Goal: Check status: Check status

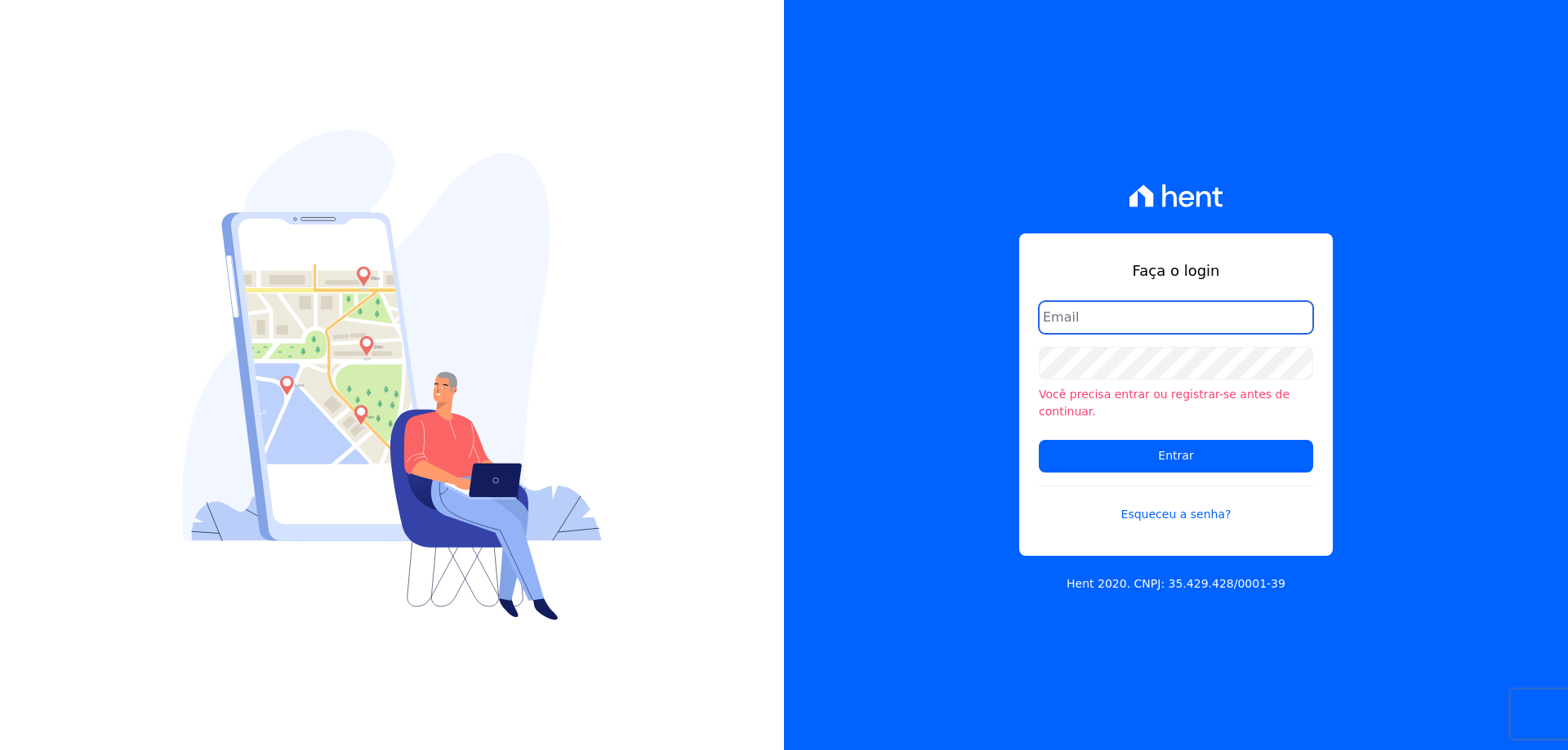
type input "[PERSON_NAME][EMAIL_ADDRESS][PERSON_NAME][DOMAIN_NAME]"
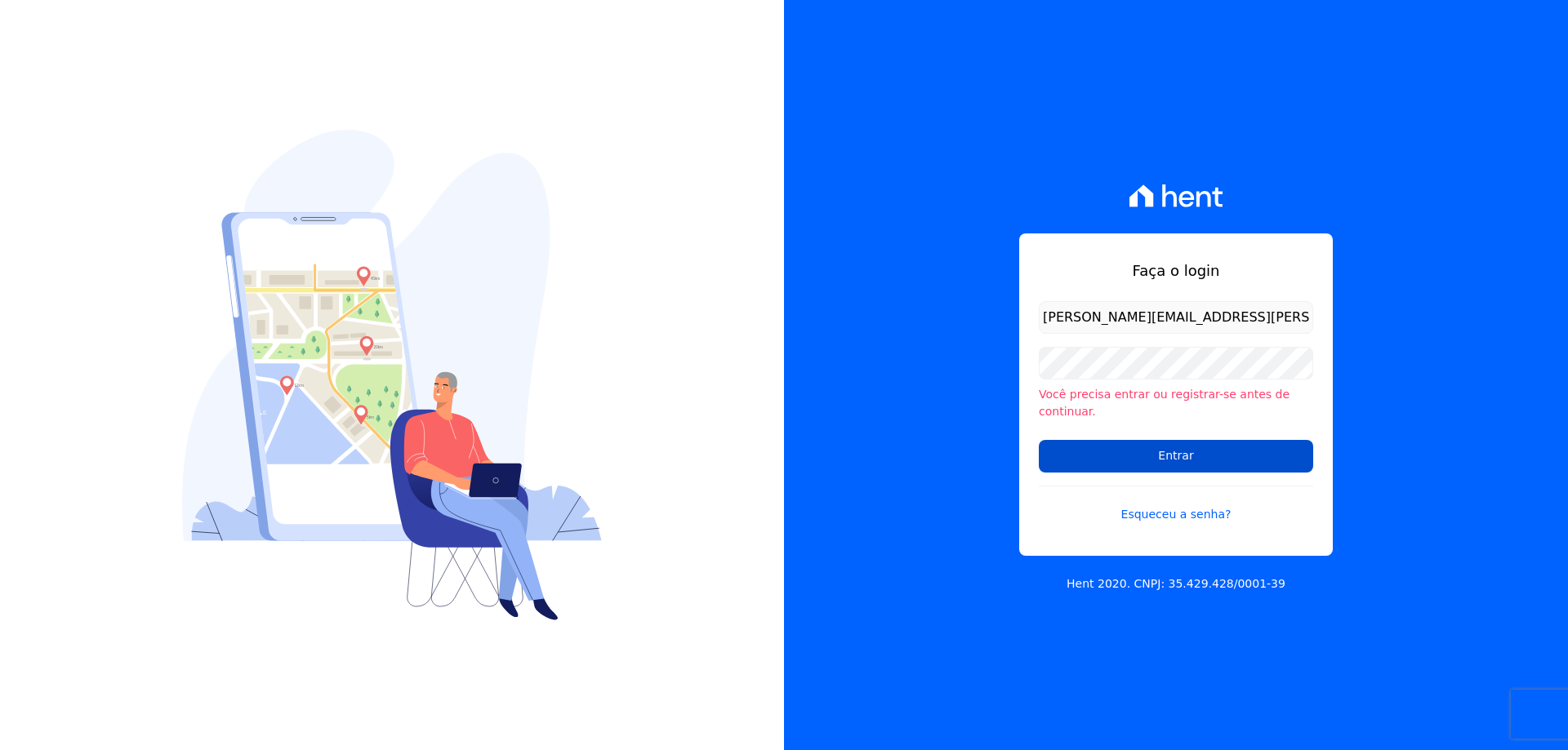
click at [1109, 440] on input "Entrar" at bounding box center [1175, 456] width 274 height 33
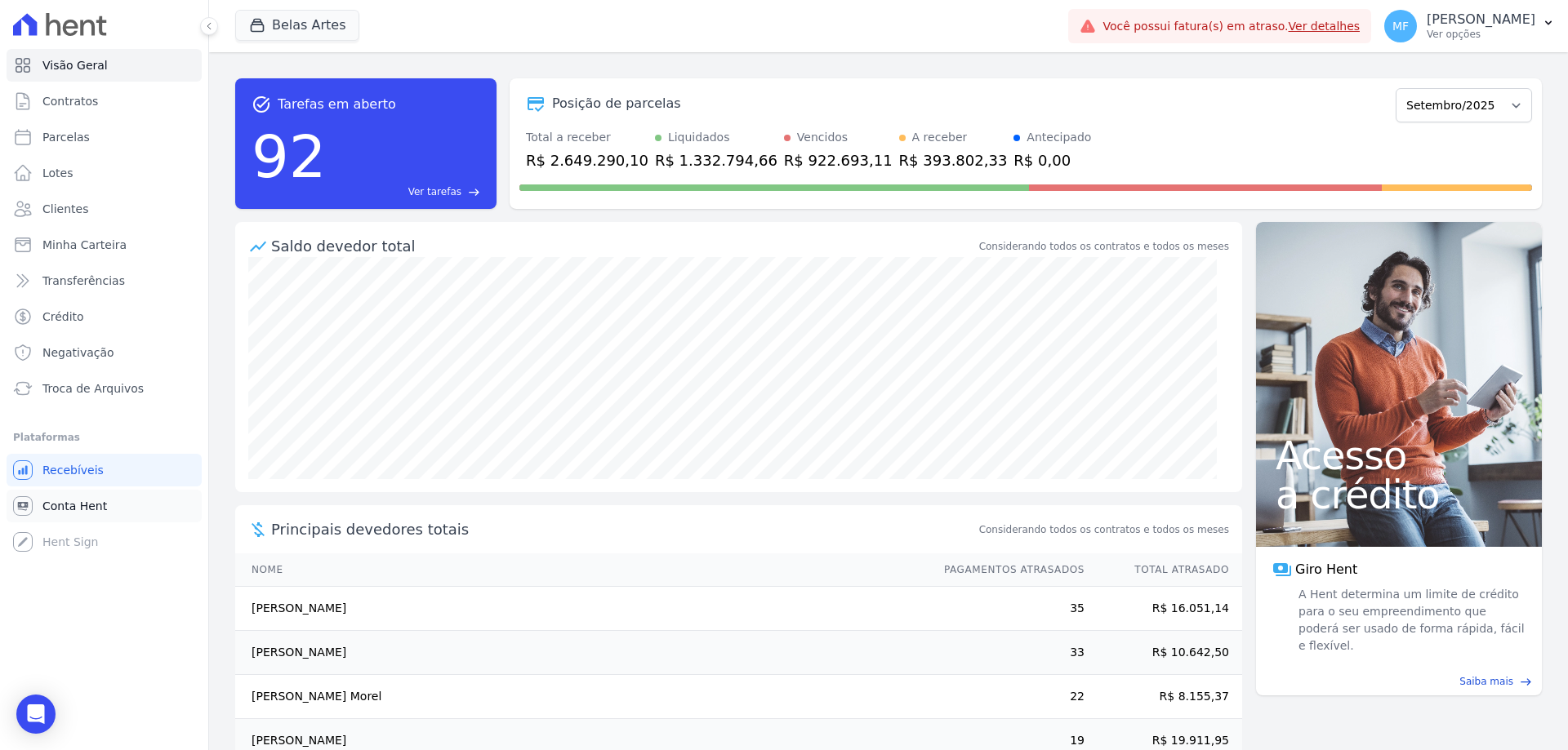
click at [94, 509] on span "Conta Hent" at bounding box center [74, 506] width 64 height 16
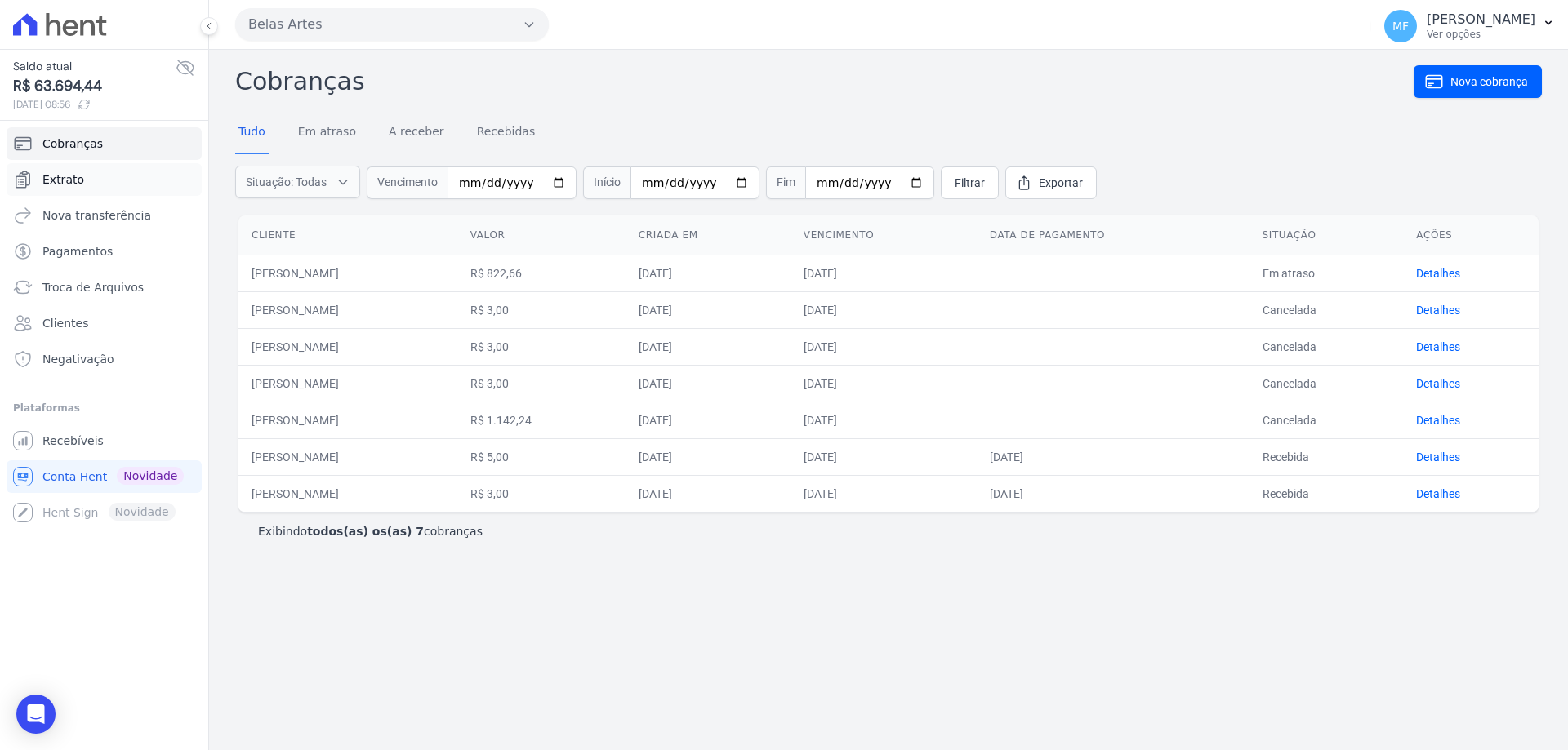
click at [97, 170] on link "Extrato" at bounding box center [104, 179] width 195 height 33
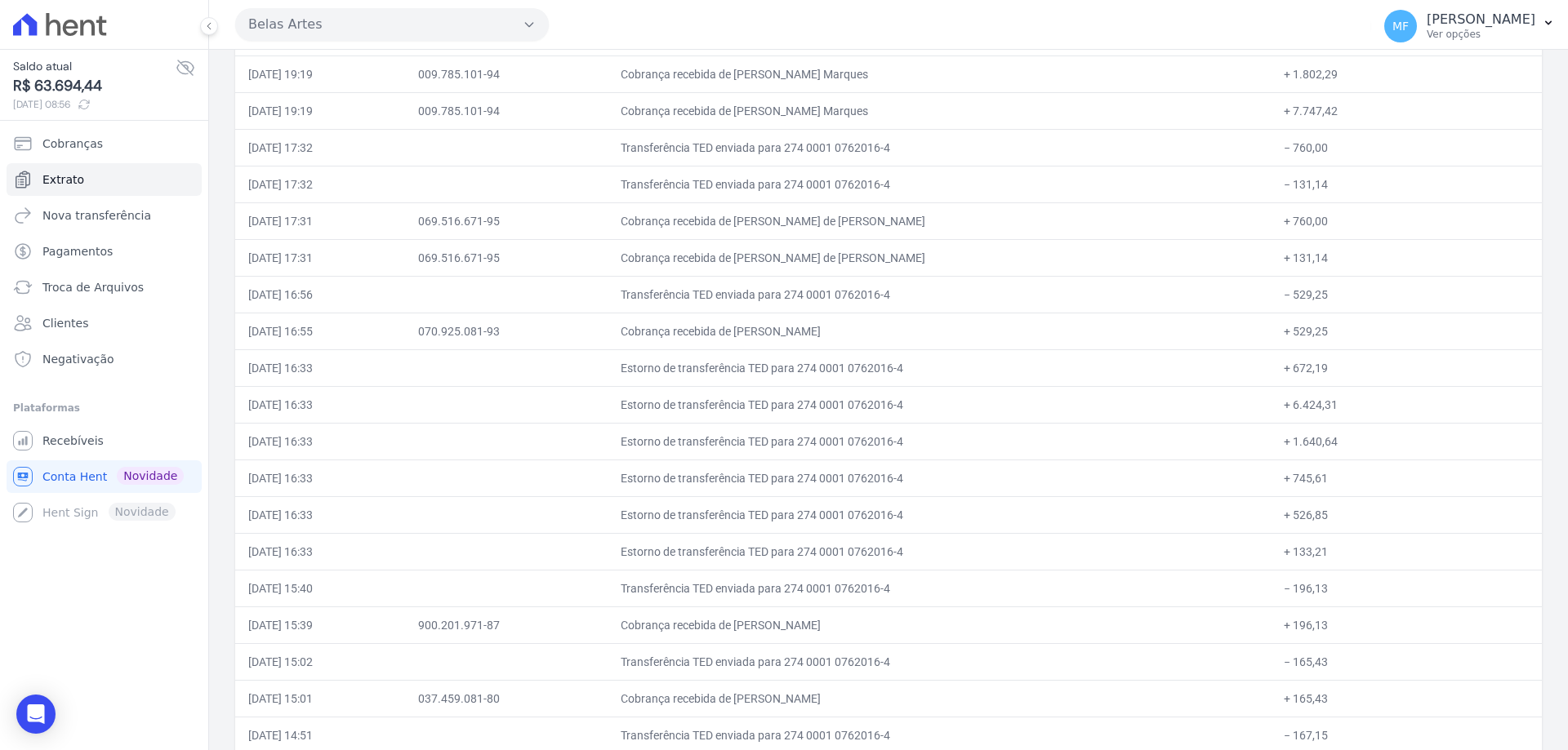
scroll to position [3592, 0]
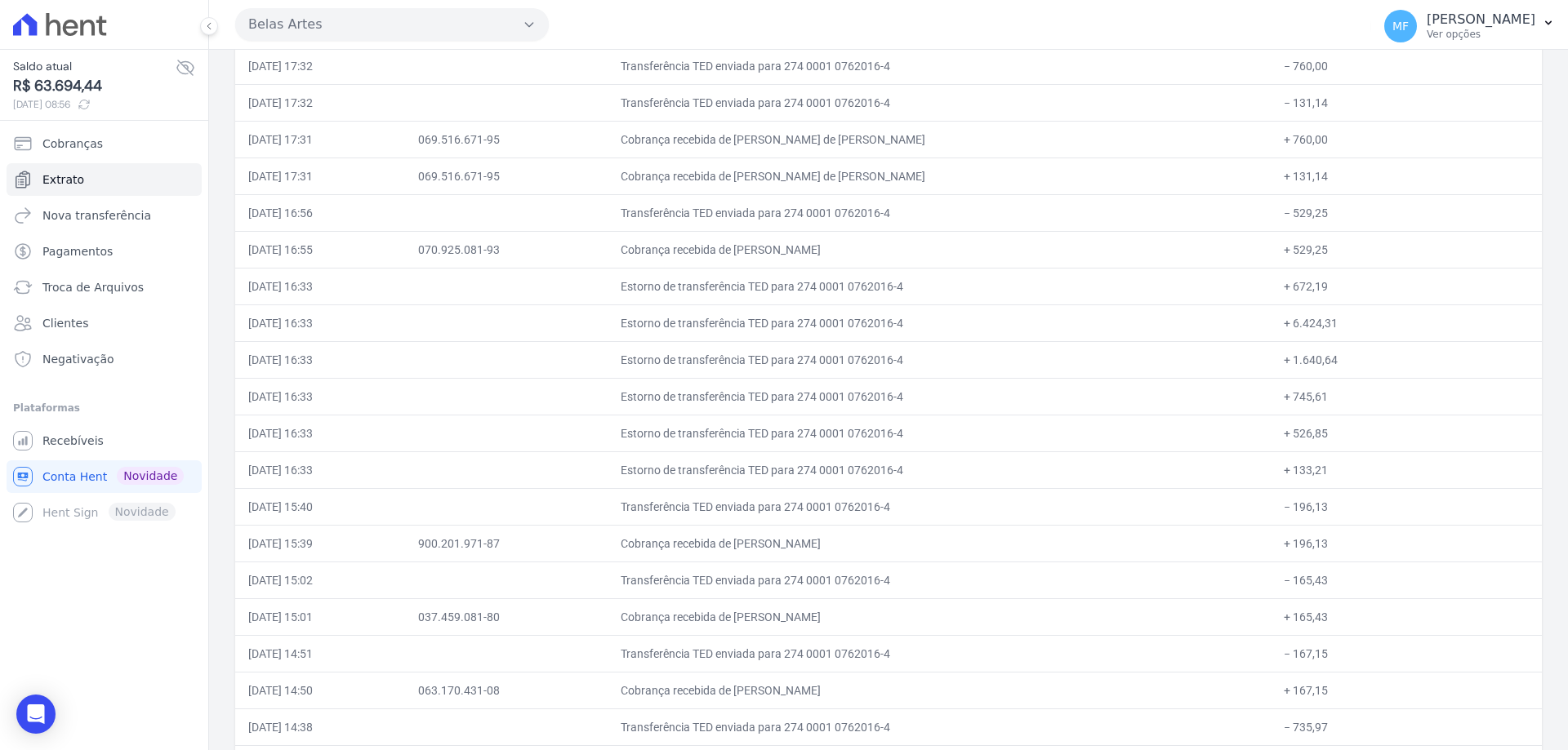
drag, startPoint x: 809, startPoint y: 285, endPoint x: 1377, endPoint y: 453, distance: 592.3
click at [1378, 456] on td "+ 133,21" at bounding box center [1405, 469] width 271 height 36
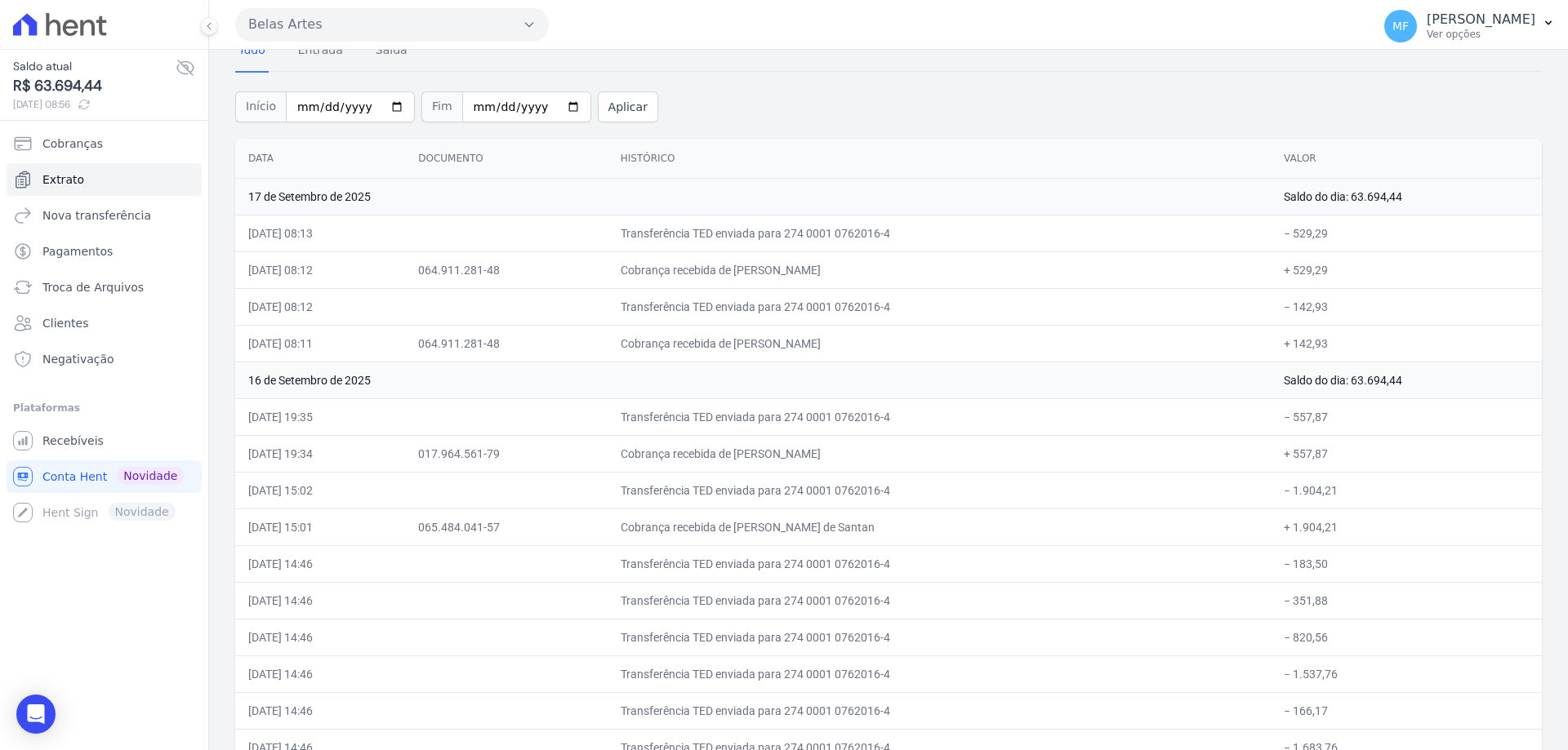
scroll to position [0, 0]
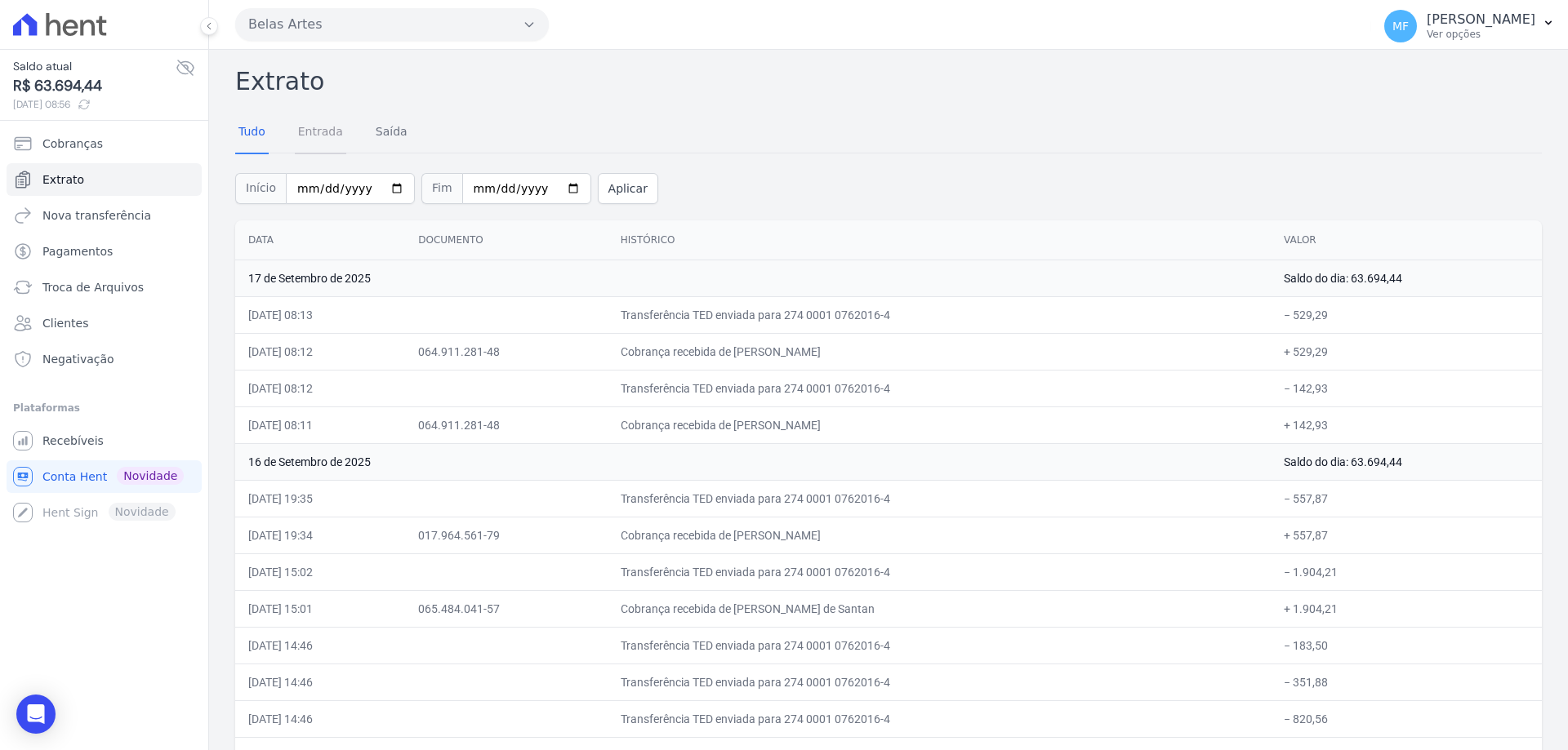
click at [302, 135] on link "Entrada" at bounding box center [321, 133] width 52 height 42
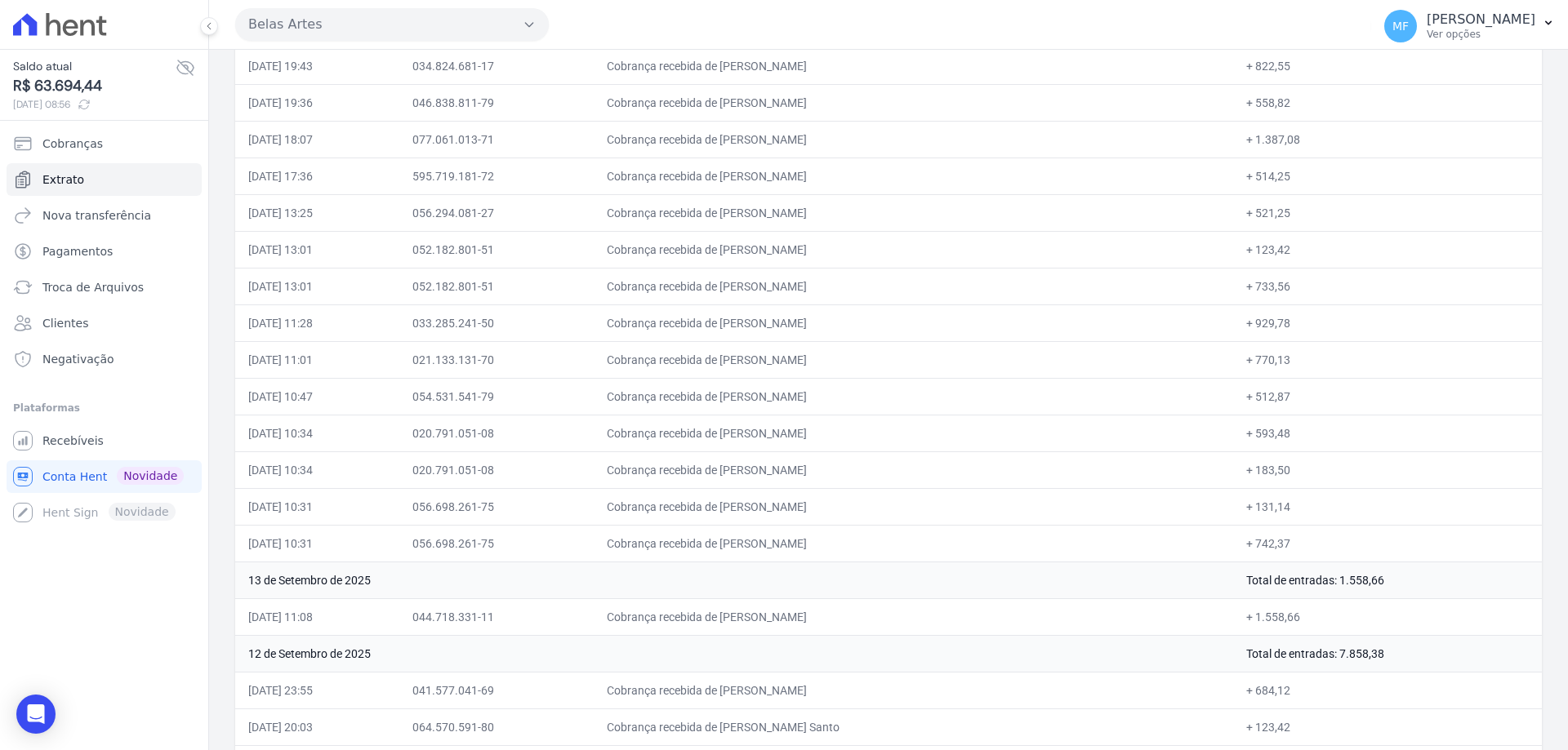
scroll to position [1388, 0]
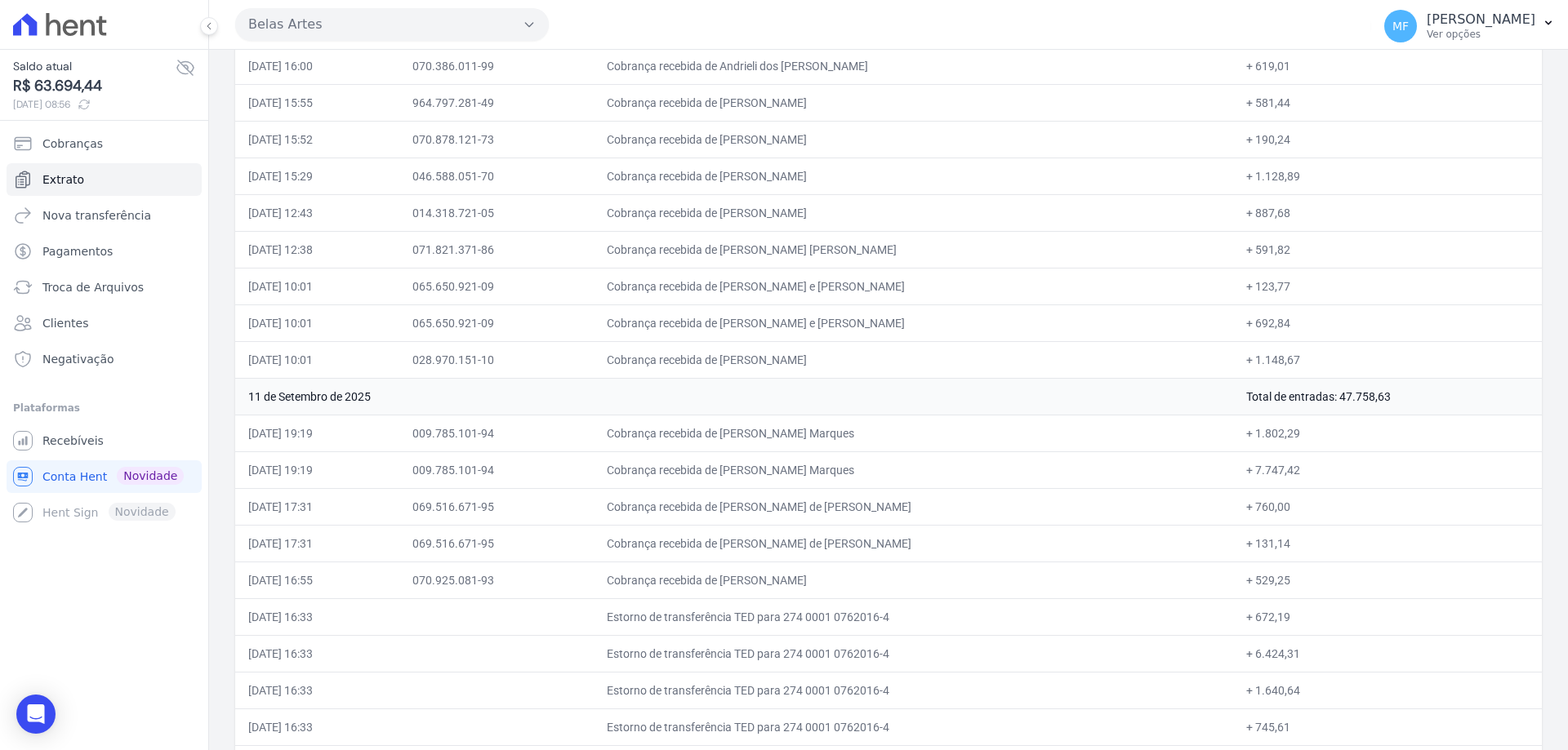
drag, startPoint x: 1331, startPoint y: 397, endPoint x: 1389, endPoint y: 392, distance: 58.2
click at [1389, 392] on td "Total de entradas: 47.758,63" at bounding box center [1387, 397] width 308 height 36
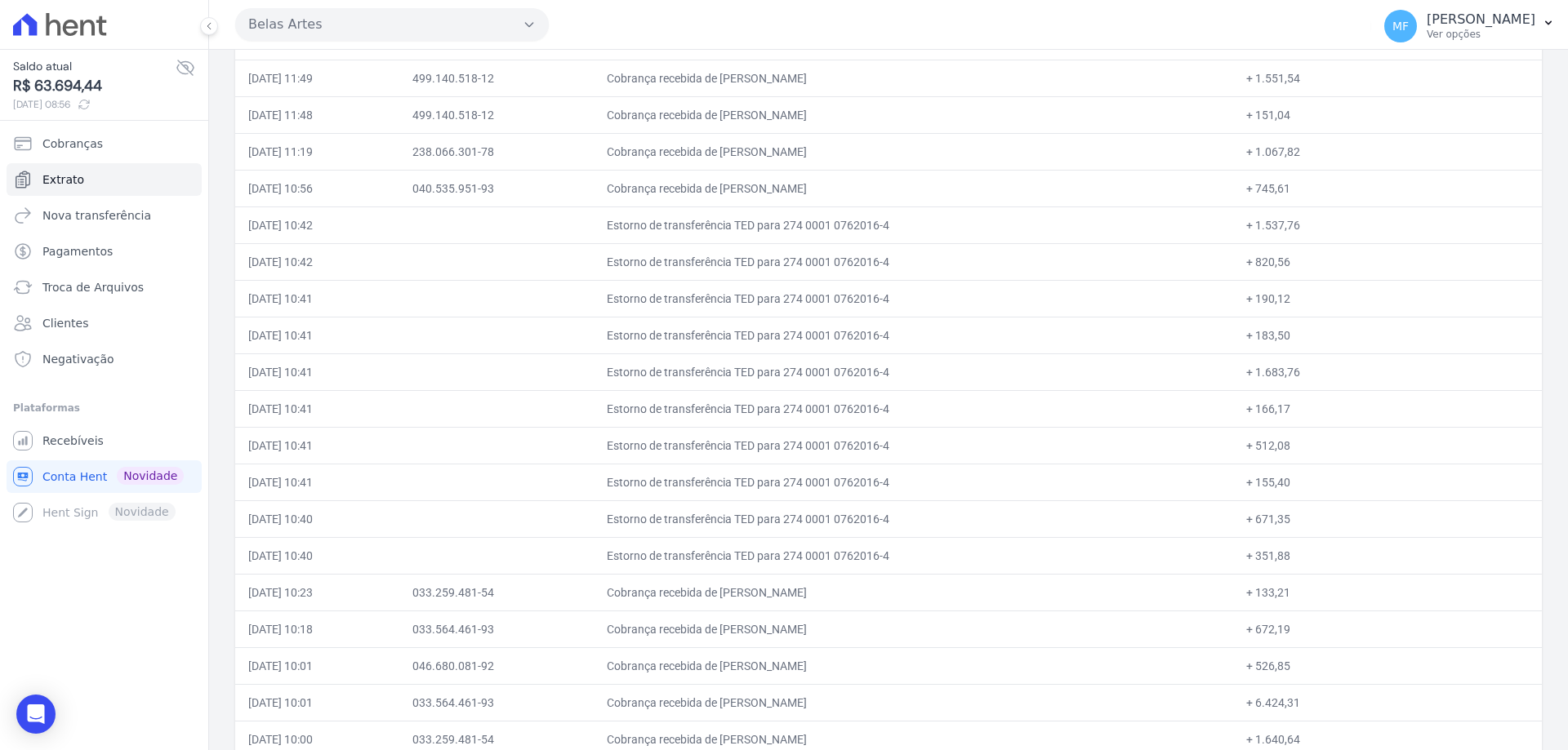
scroll to position [1715, 0]
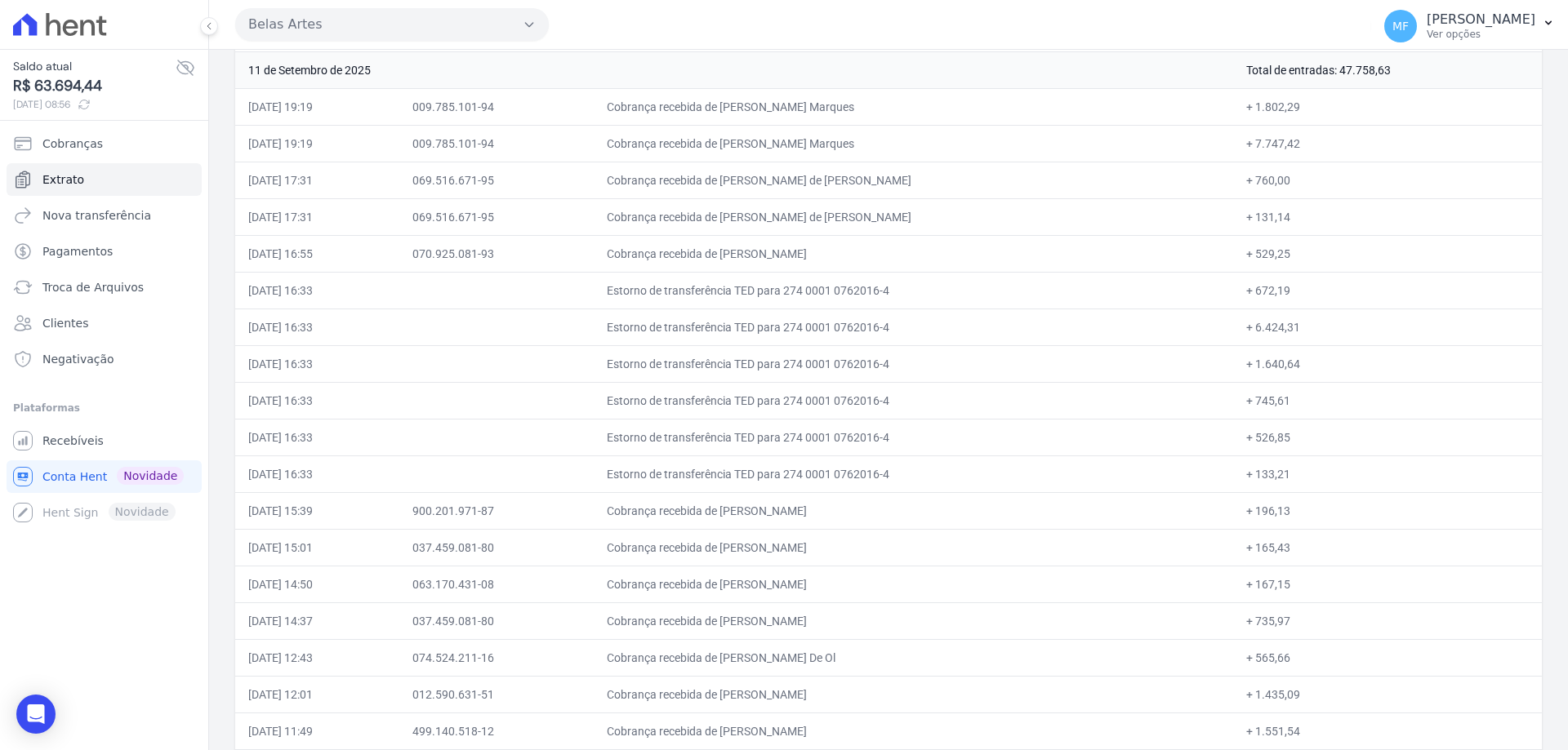
click at [1252, 332] on td "+ 6.424,31" at bounding box center [1387, 327] width 308 height 36
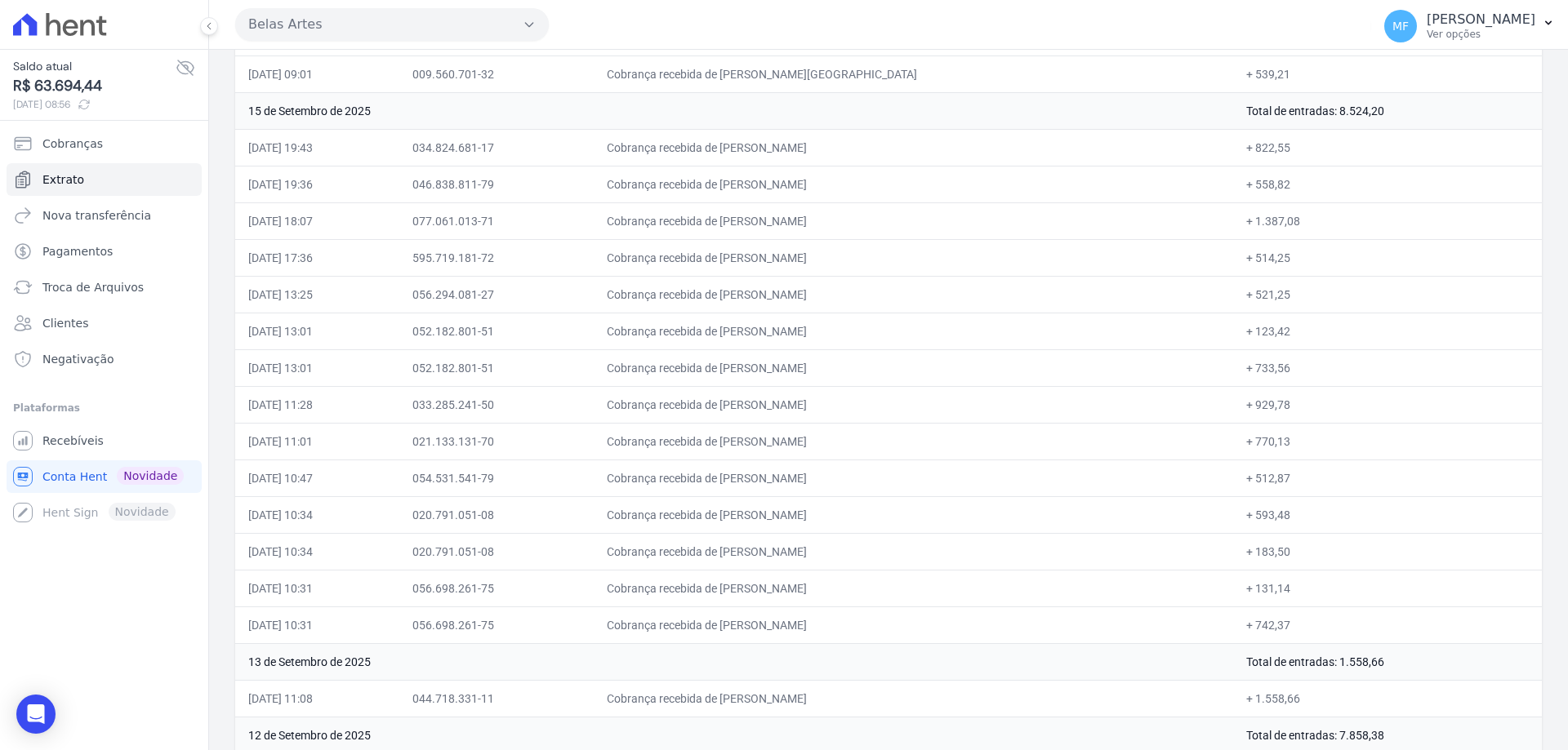
scroll to position [0, 0]
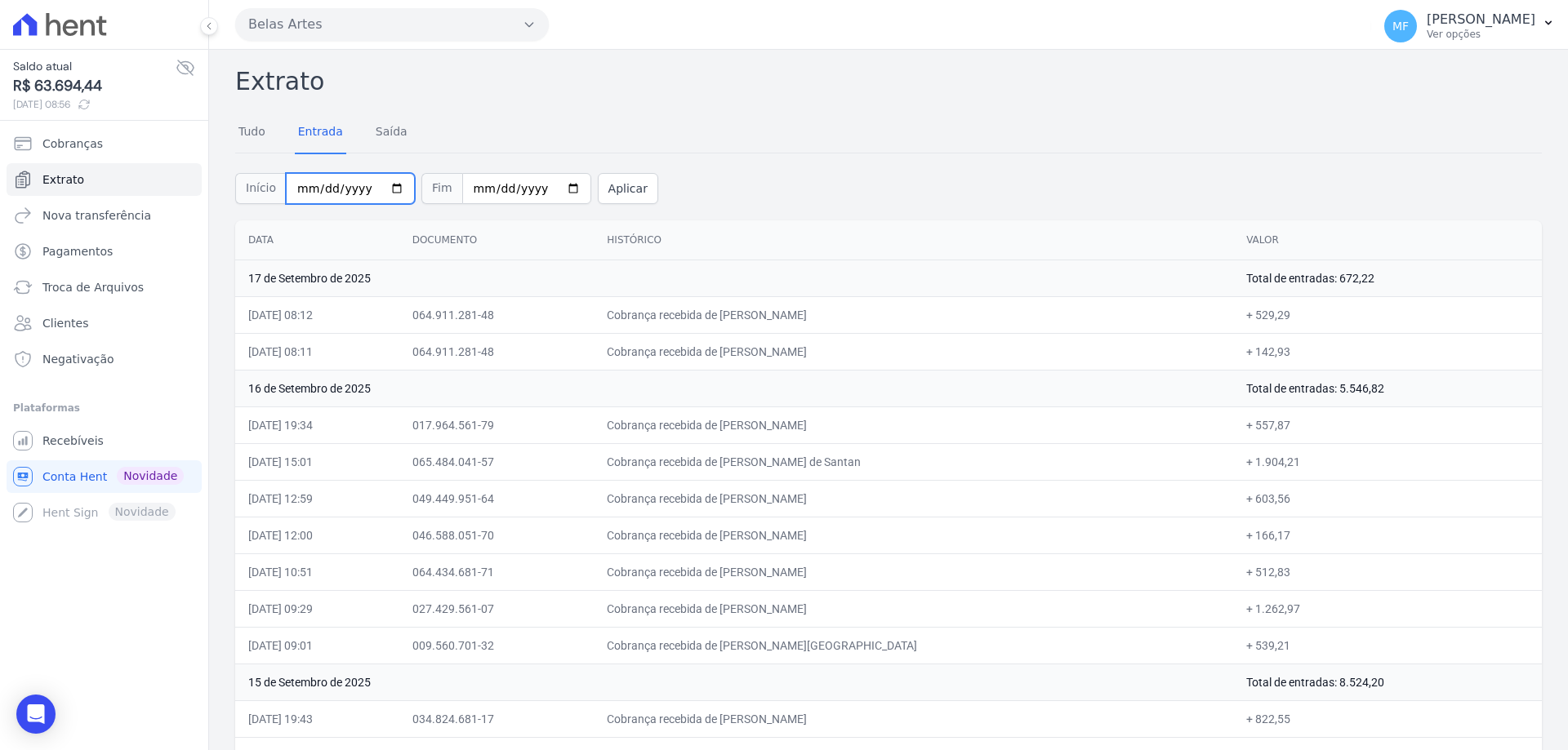
click at [384, 186] on input "[DATE]" at bounding box center [350, 189] width 129 height 31
type input "[DATE]"
click at [538, 184] on input "2025-09-17" at bounding box center [526, 189] width 129 height 31
click at [547, 188] on input "2025-09-17" at bounding box center [526, 189] width 129 height 31
type input "[DATE]"
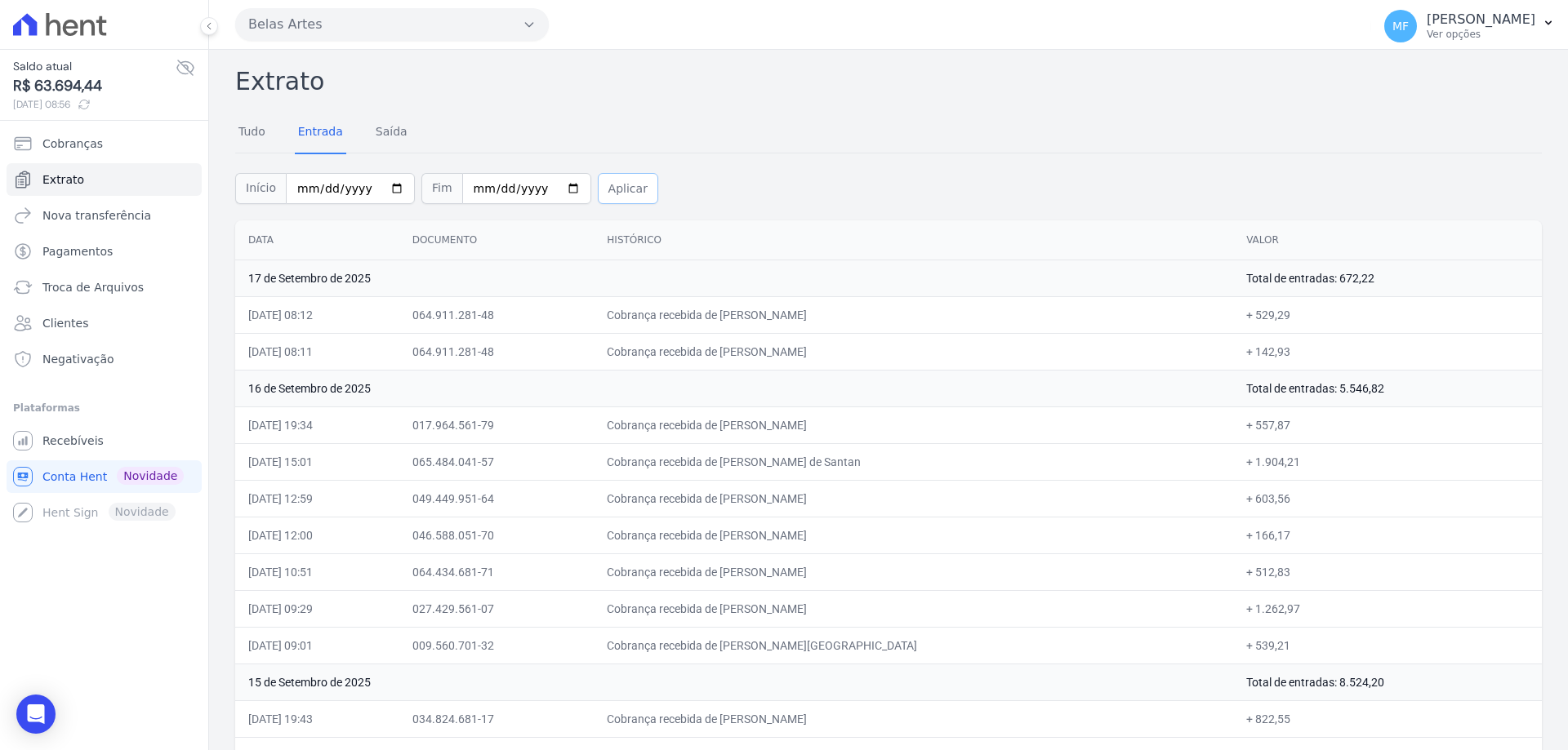
click at [600, 193] on button "Aplicar" at bounding box center [627, 189] width 60 height 31
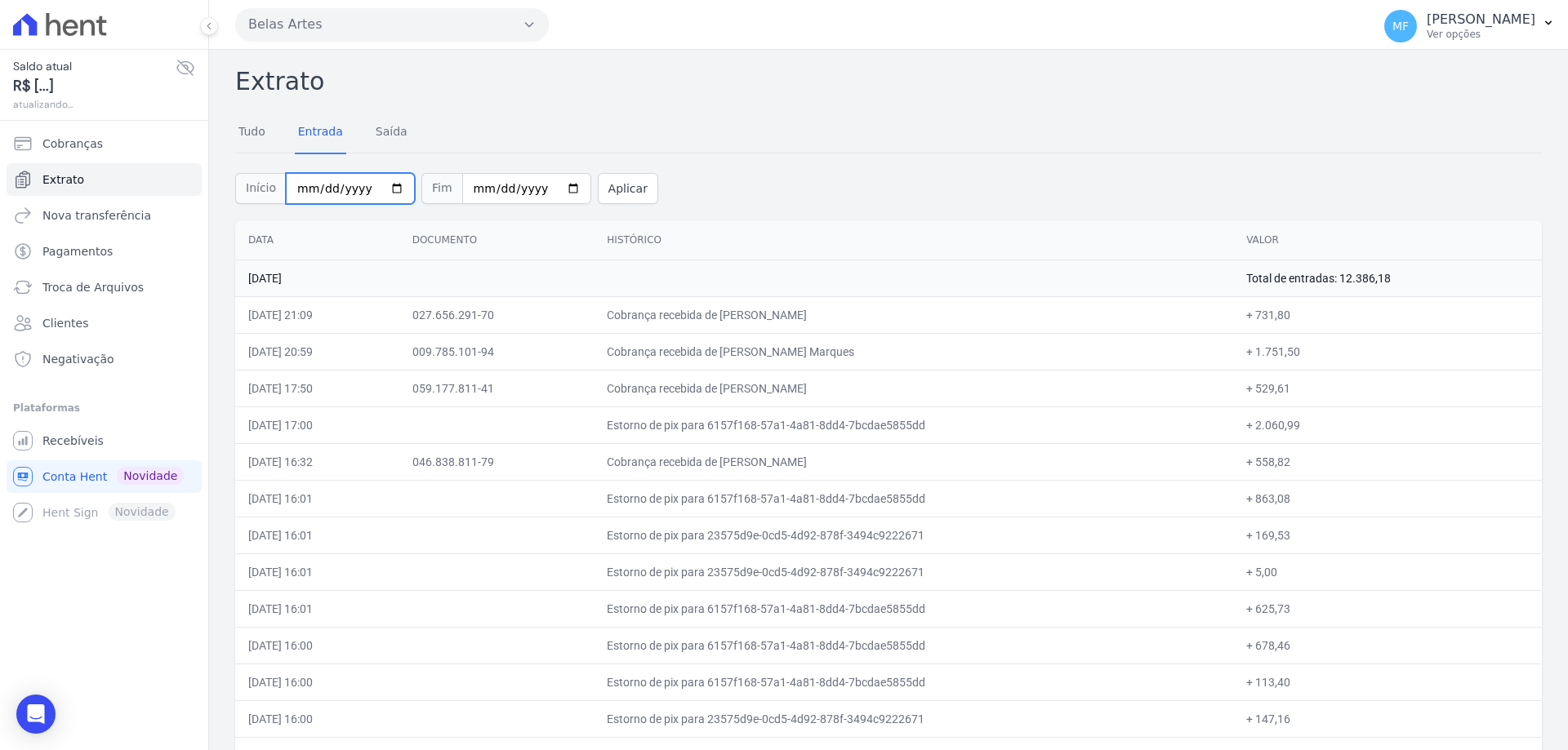
click at [382, 189] on input "[DATE]" at bounding box center [350, 189] width 129 height 31
type input "[DATE]"
click at [551, 188] on input "[DATE]" at bounding box center [526, 189] width 129 height 31
type input "[DATE]"
click at [610, 190] on button "Aplicar" at bounding box center [627, 189] width 60 height 31
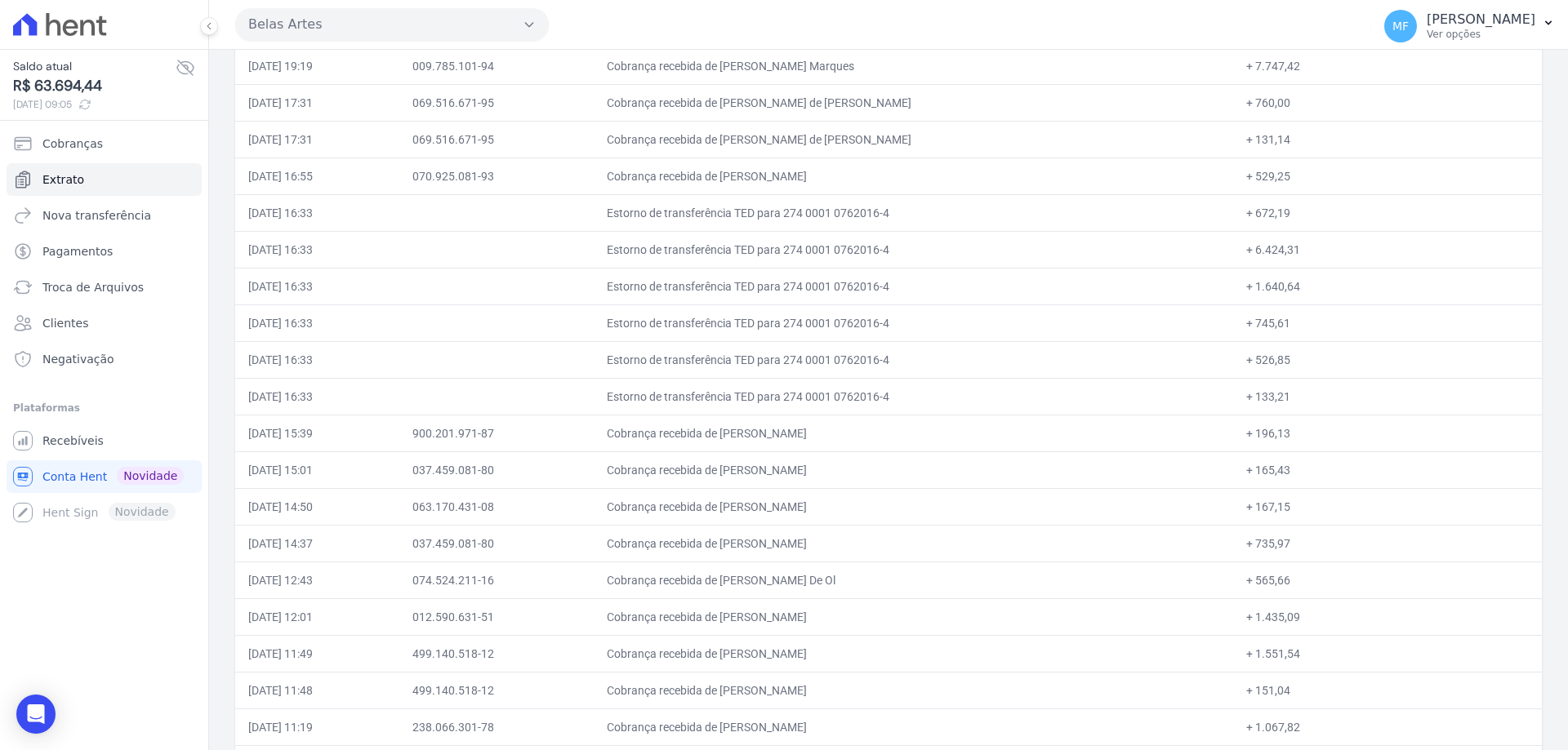
scroll to position [1143, 0]
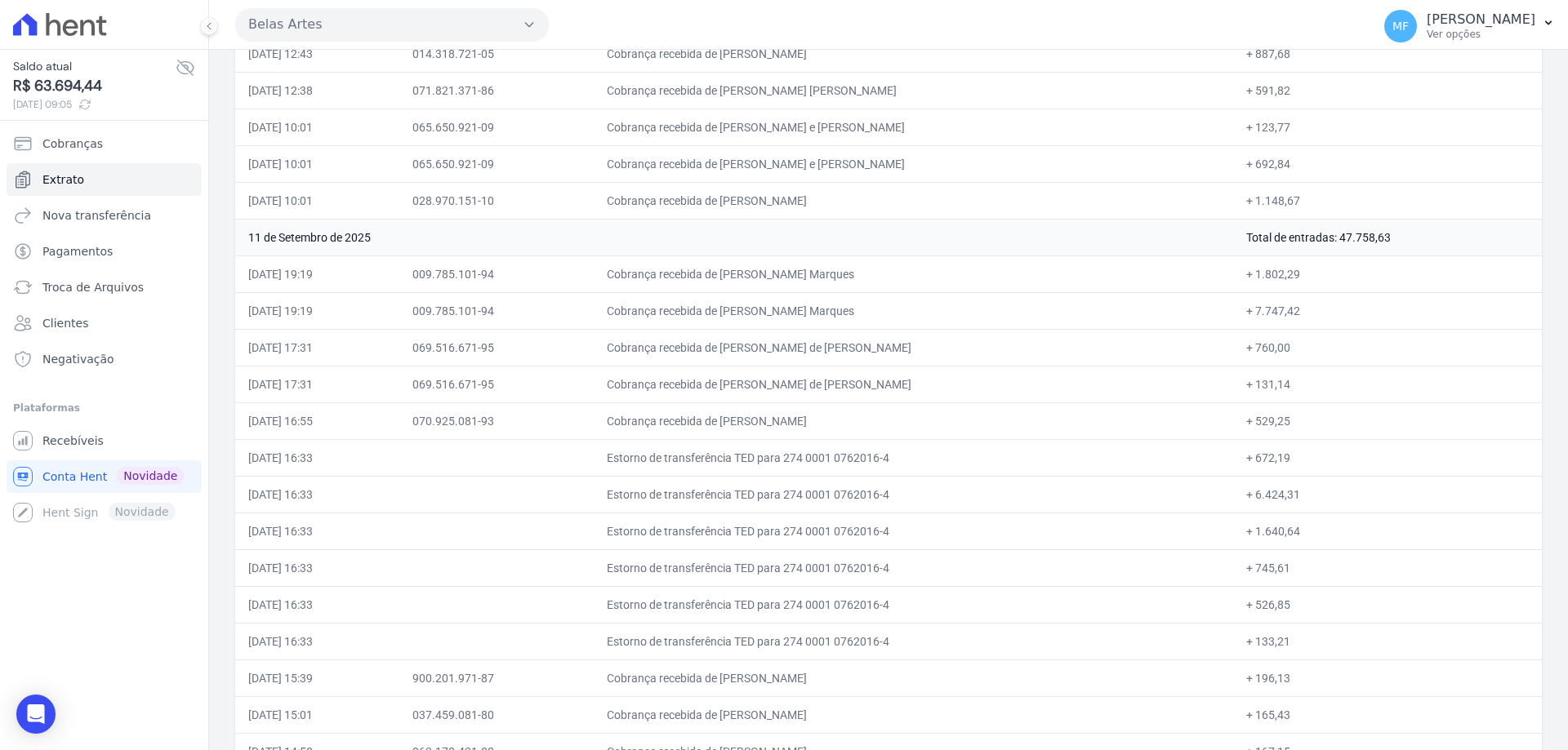
drag, startPoint x: 684, startPoint y: 273, endPoint x: 743, endPoint y: 435, distance: 172.4
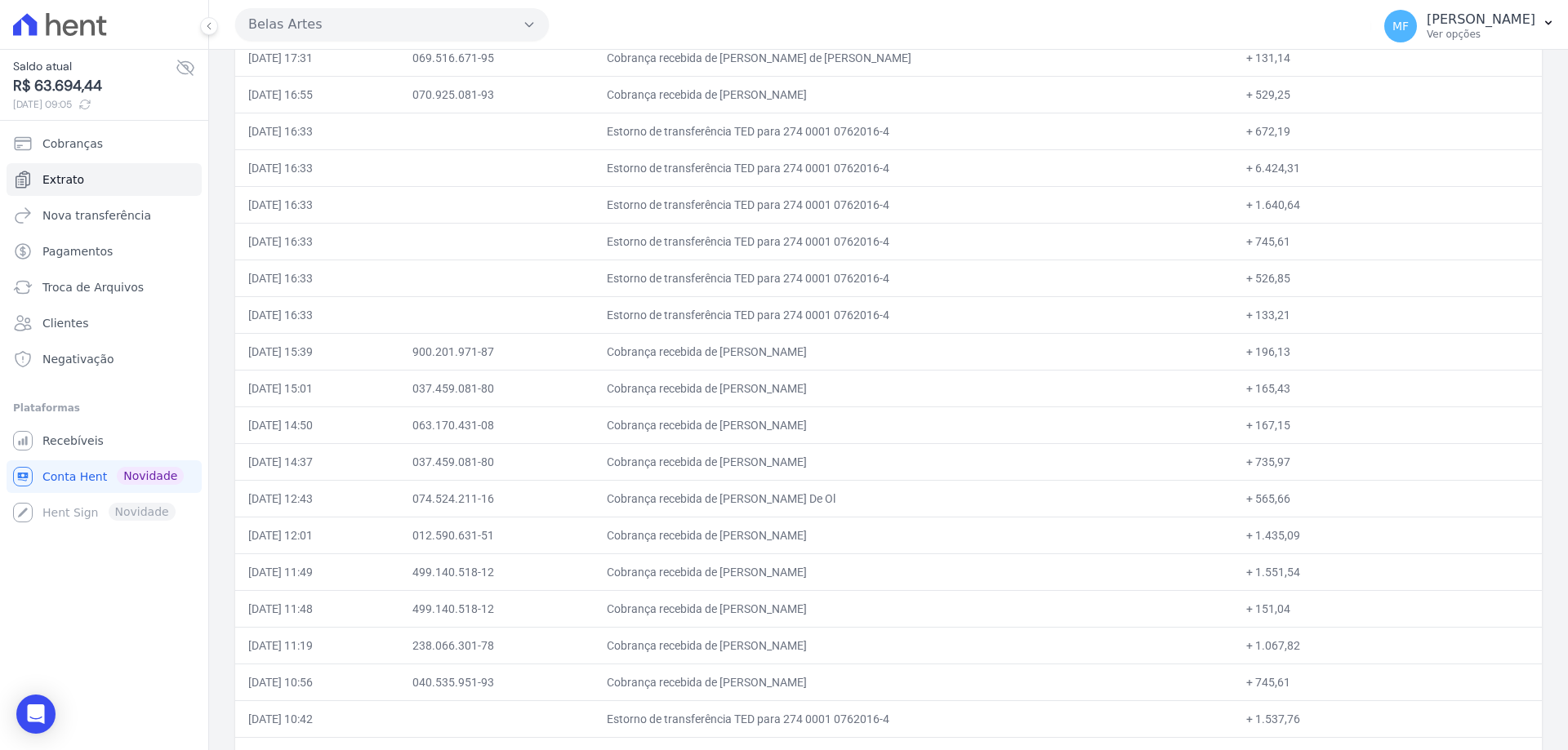
drag, startPoint x: 670, startPoint y: 356, endPoint x: 769, endPoint y: 640, distance: 300.8
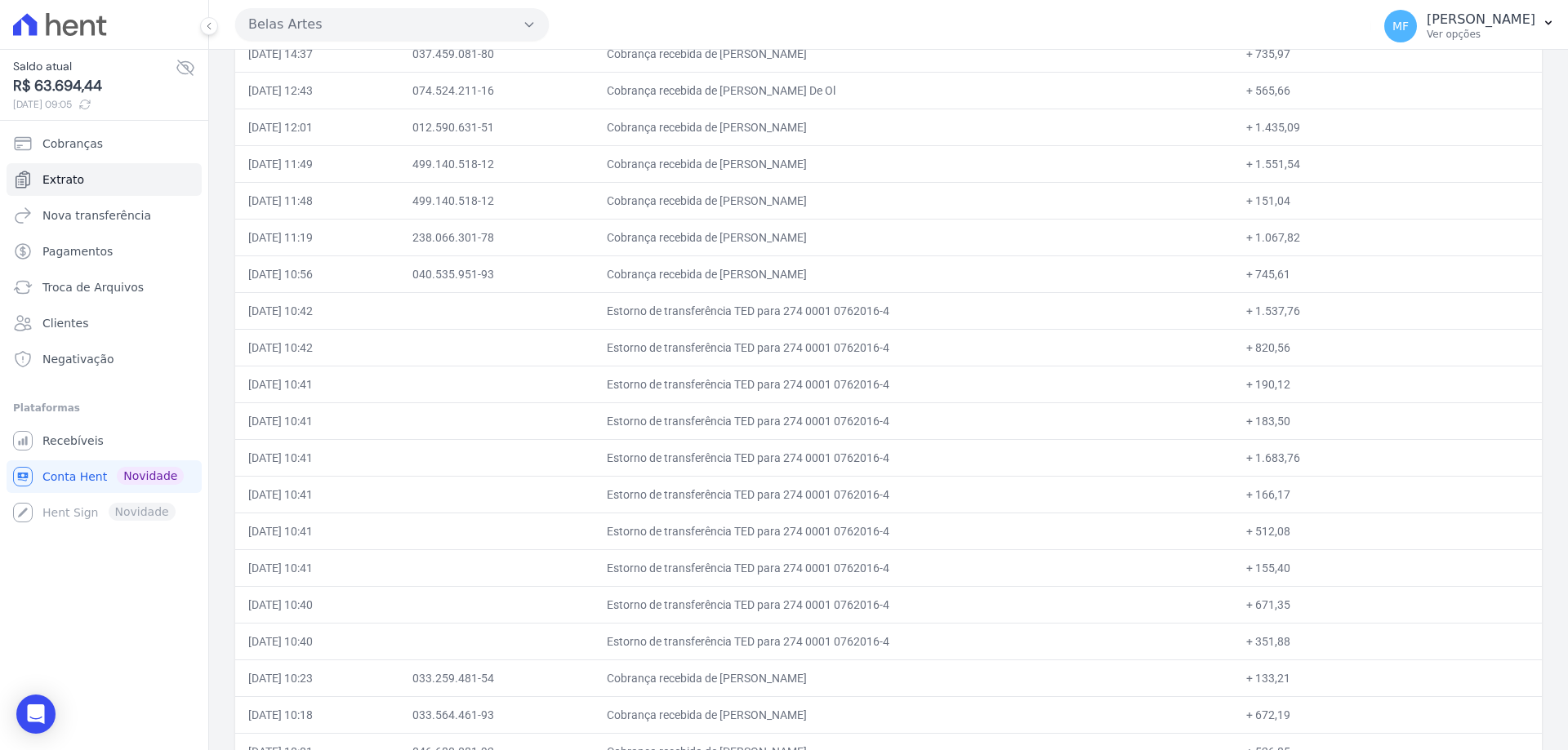
scroll to position [2204, 0]
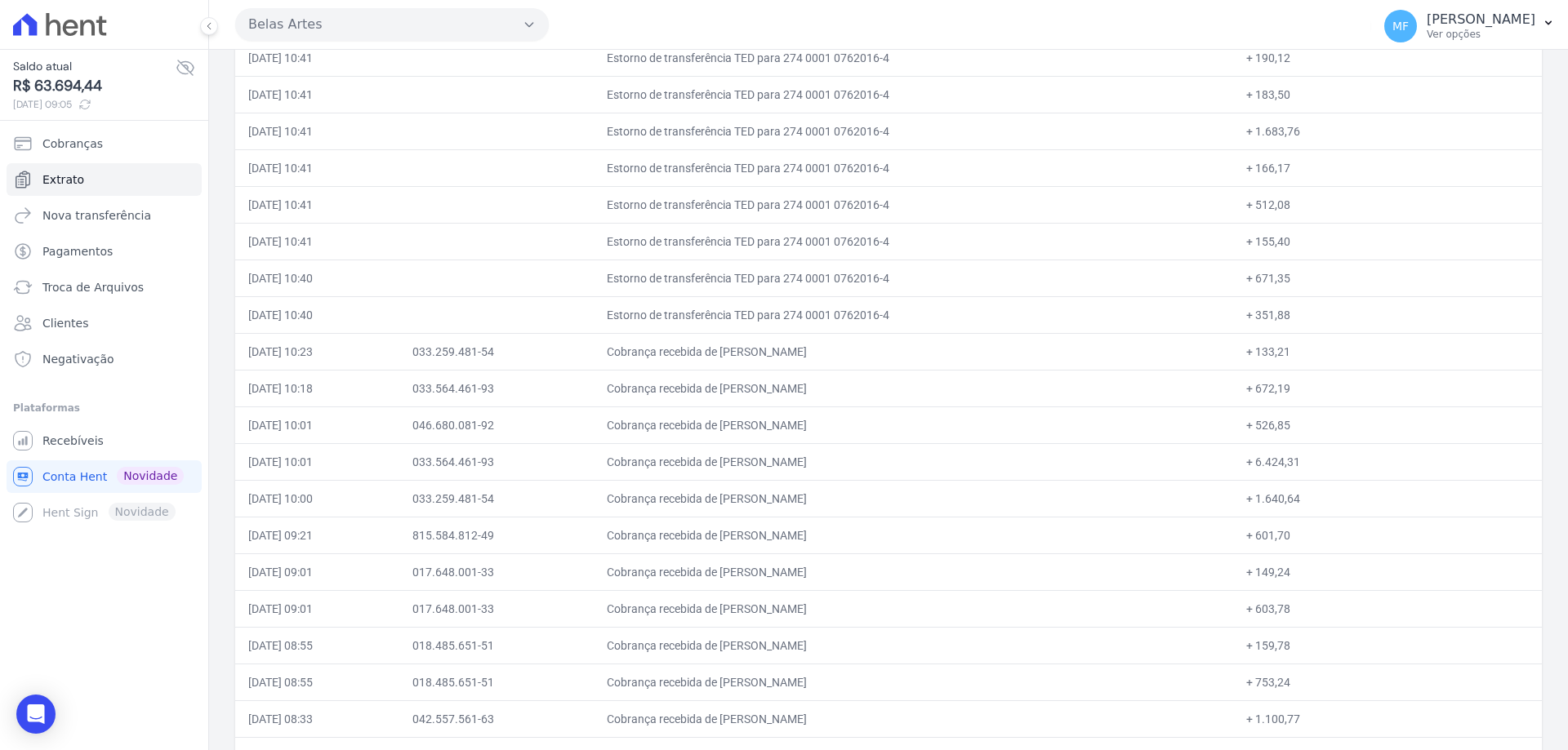
drag, startPoint x: 705, startPoint y: 352, endPoint x: 815, endPoint y: 710, distance: 374.5
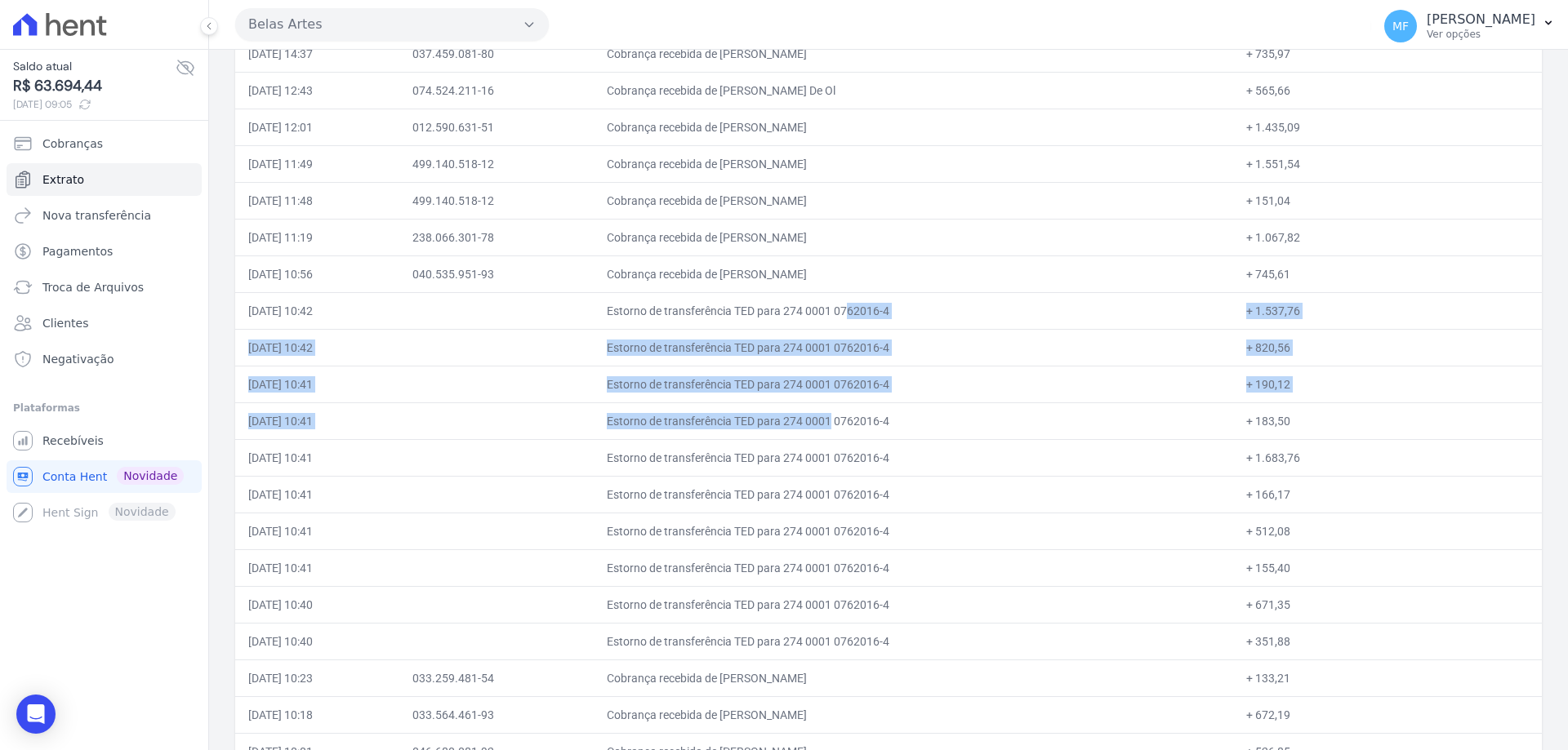
drag, startPoint x: 781, startPoint y: 363, endPoint x: 782, endPoint y: 293, distance: 70.0
click at [784, 352] on td "Estorno de transferência TED para 274 0001 0762016-4" at bounding box center [913, 348] width 639 height 36
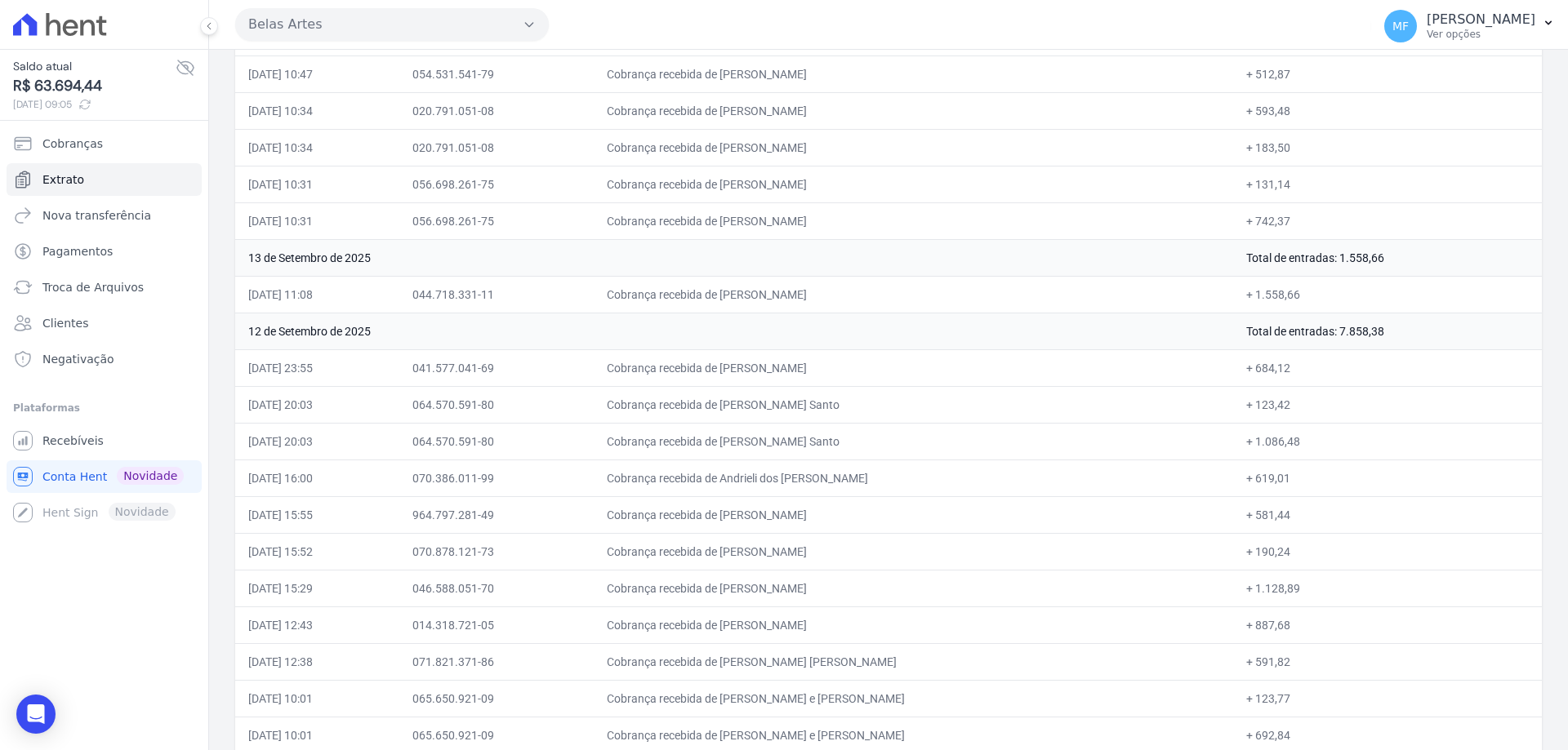
scroll to position [0, 0]
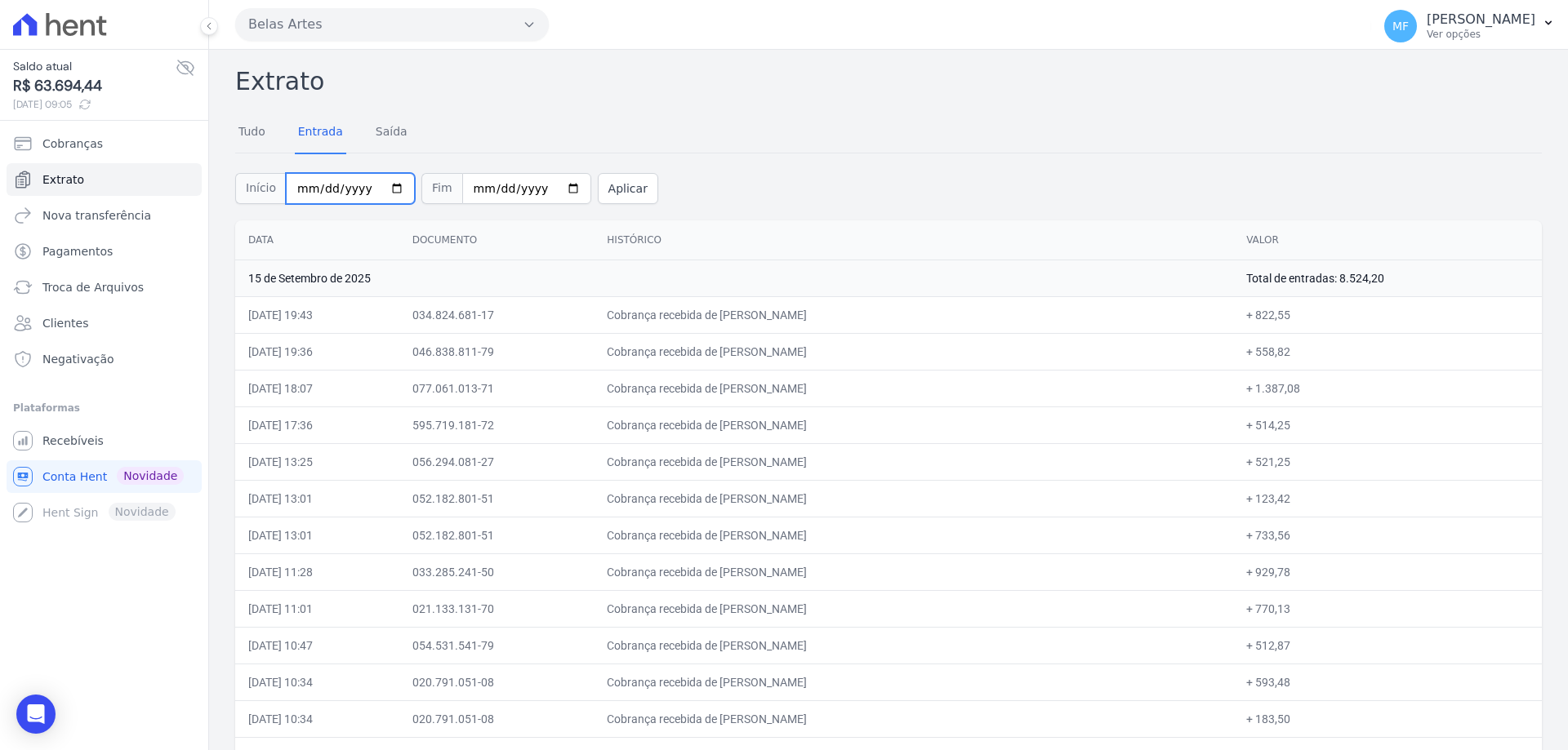
click at [383, 185] on input "[DATE]" at bounding box center [350, 189] width 129 height 31
type input "[DATE]"
click at [539, 185] on input "[DATE]" at bounding box center [526, 189] width 129 height 31
click at [548, 194] on input "[DATE]" at bounding box center [526, 189] width 129 height 31
type input "[DATE]"
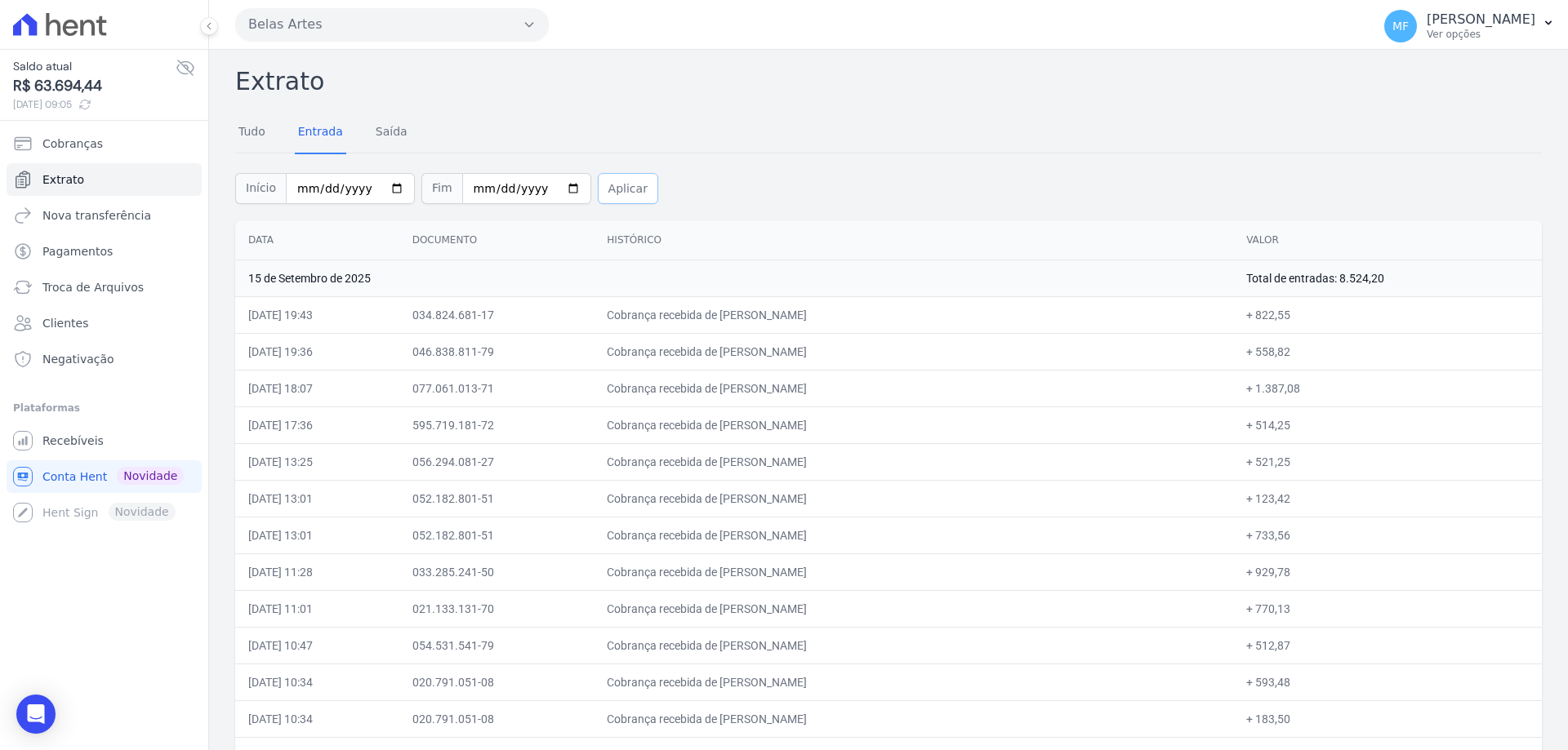
click at [598, 193] on button "Aplicar" at bounding box center [627, 189] width 60 height 31
